Goal: Obtain resource: Obtain resource

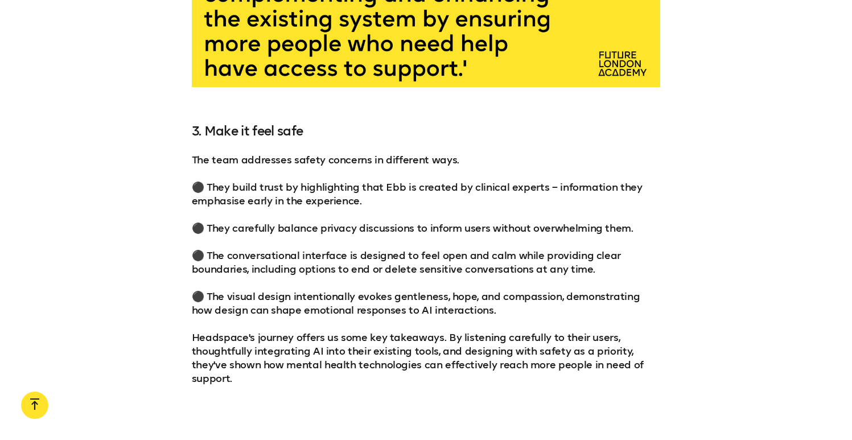
scroll to position [2212, 0]
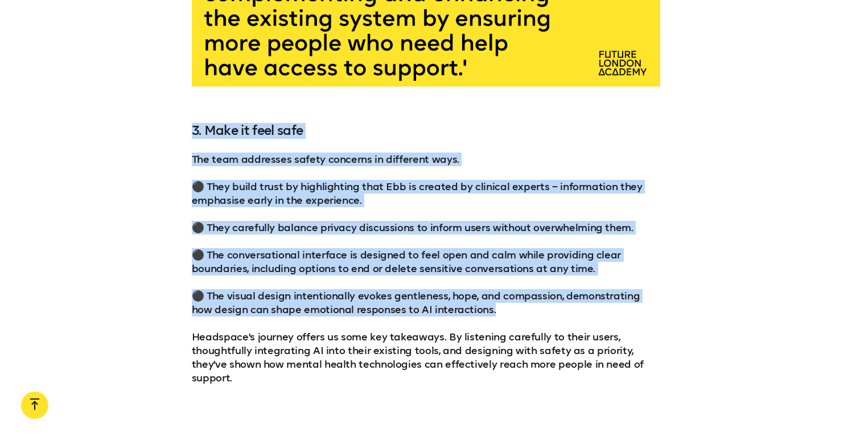
drag, startPoint x: 482, startPoint y: 288, endPoint x: 192, endPoint y: 110, distance: 340.3
click at [192, 123] on div "3. Make it feel safe The team addresses safety concerns in different ways. ⚫️ T…" at bounding box center [426, 254] width 852 height 262
copy div "3. Make it feel safe The team addresses safety concerns in different ways. ⚫️ T…"
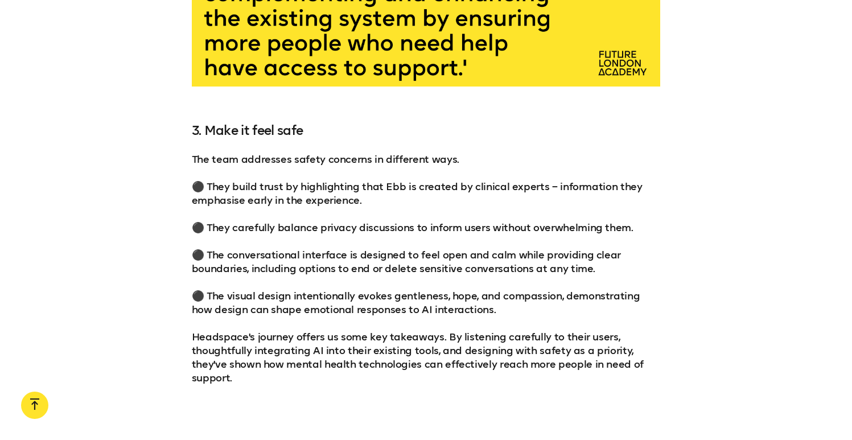
click at [486, 342] on p "Headspace's journey offers us some key takeaways. By listening carefully to the…" at bounding box center [426, 357] width 469 height 55
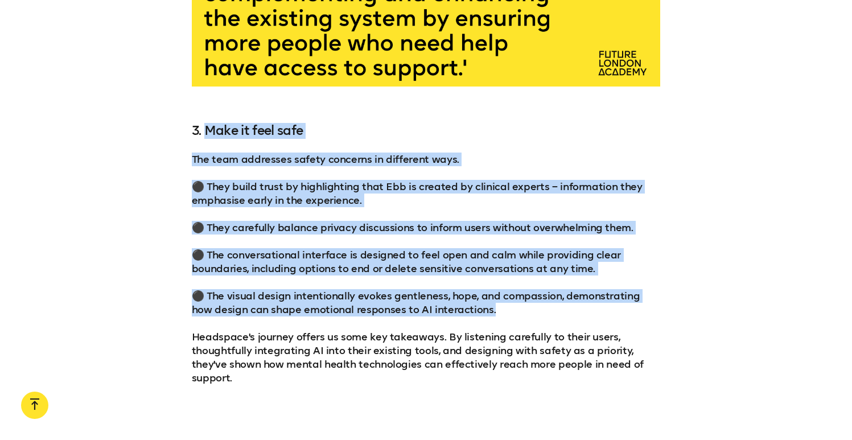
drag, startPoint x: 483, startPoint y: 290, endPoint x: 204, endPoint y: 106, distance: 333.4
click at [204, 123] on div "3. Make it feel safe The team addresses safety concerns in different ways. ⚫️ T…" at bounding box center [426, 254] width 469 height 262
copy div "Make it feel safe The team addresses safety concerns in different ways. ⚫️ They…"
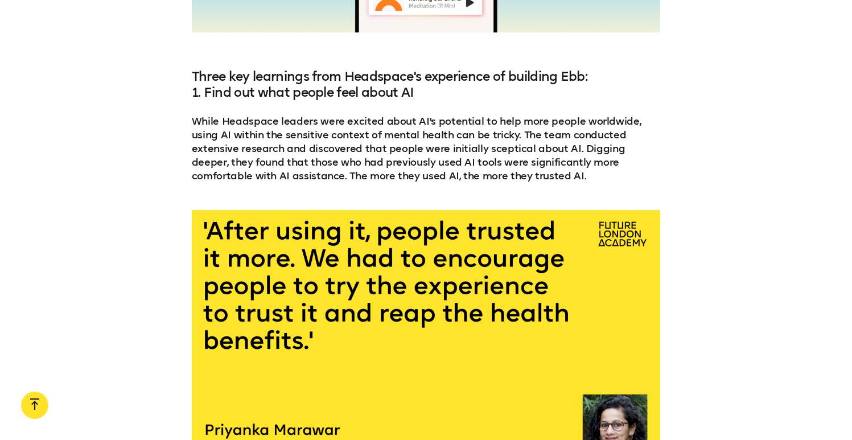
scroll to position [1374, 0]
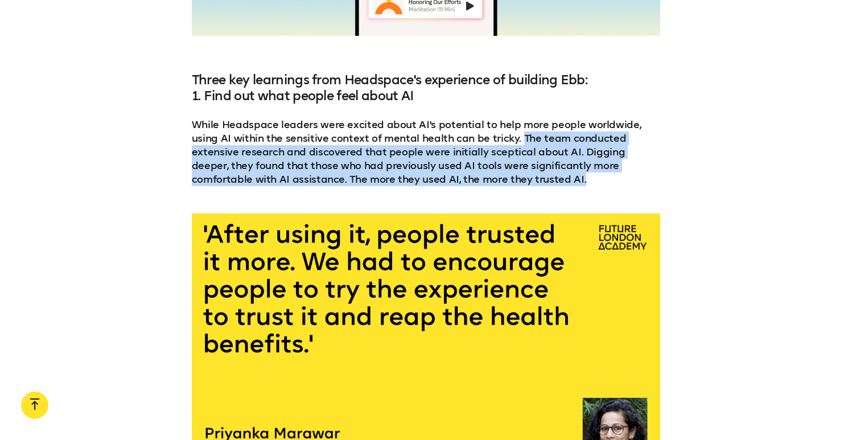
drag, startPoint x: 520, startPoint y: 118, endPoint x: 565, endPoint y: 161, distance: 62.4
click at [565, 161] on p "While Headspace leaders were excited about AI's potential to help more people w…" at bounding box center [426, 152] width 469 height 68
copy p "The team conducted extensive research and discovered that people were initially…"
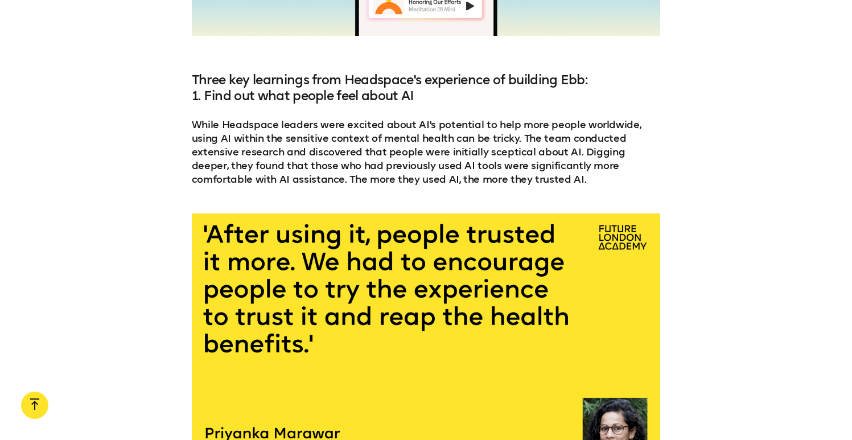
click at [449, 304] on div at bounding box center [426, 344] width 469 height 261
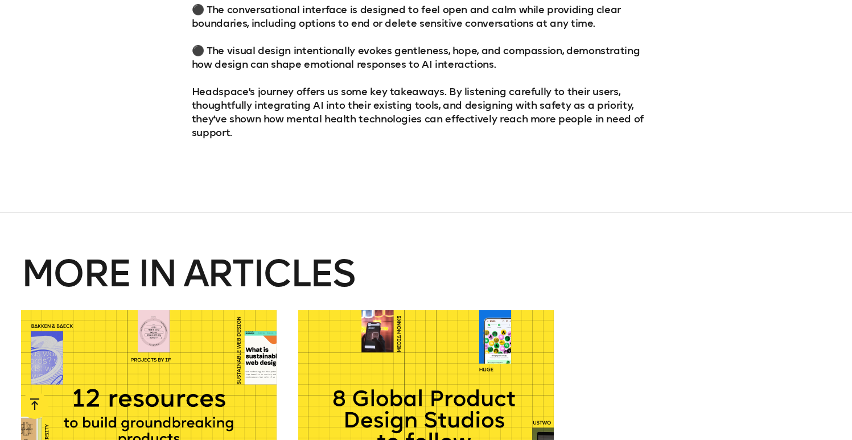
scroll to position [2453, 0]
